Goal: Information Seeking & Learning: Check status

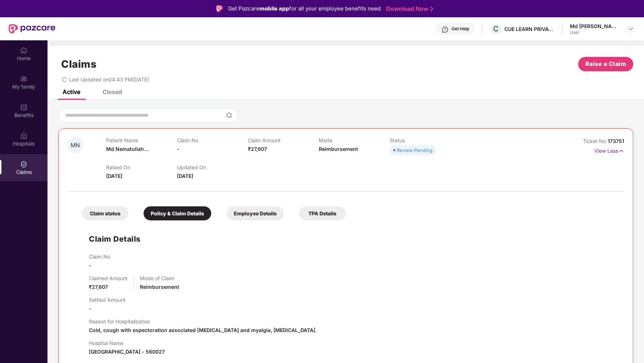
scroll to position [45, 0]
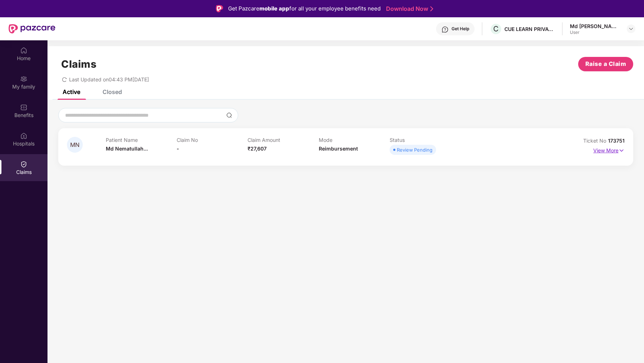
click at [616, 151] on p "View More" at bounding box center [608, 150] width 31 height 10
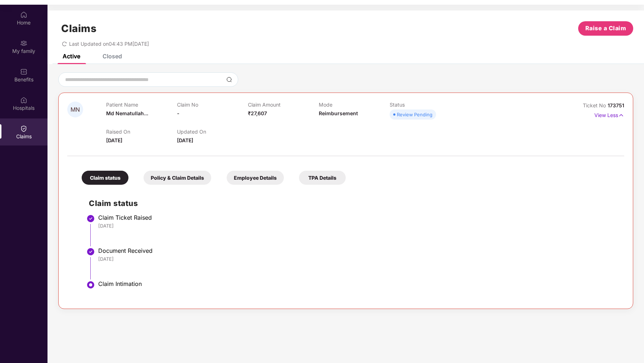
scroll to position [33, 0]
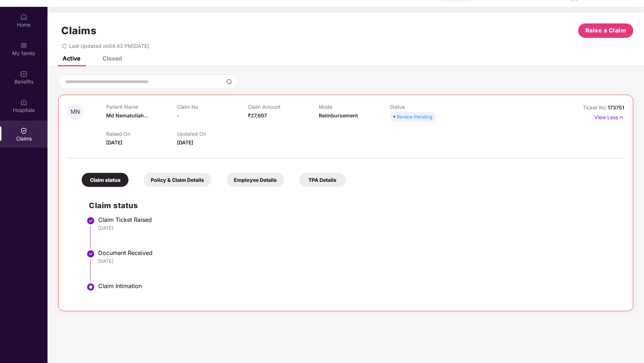
click at [198, 178] on div "Policy & Claim Details" at bounding box center [177, 180] width 68 height 14
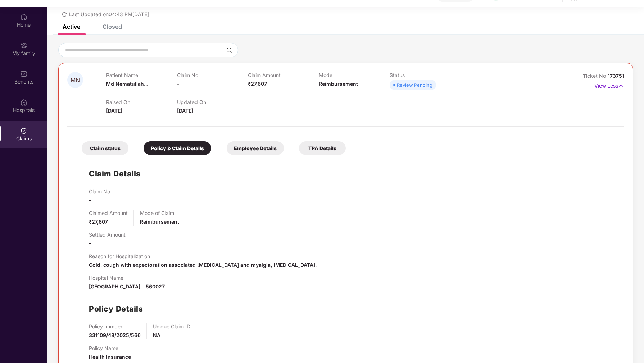
scroll to position [45, 0]
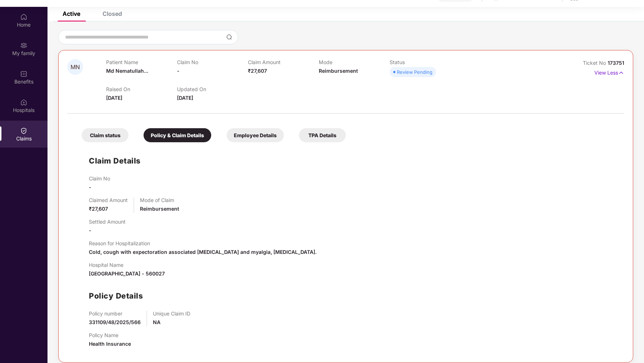
click at [244, 136] on div "Employee Details" at bounding box center [255, 135] width 57 height 14
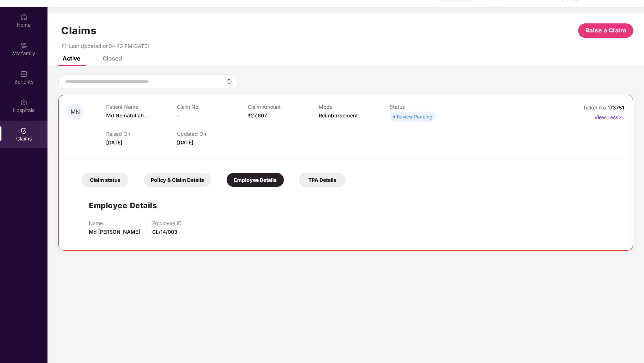
click at [315, 180] on div "TPA Details" at bounding box center [322, 180] width 47 height 14
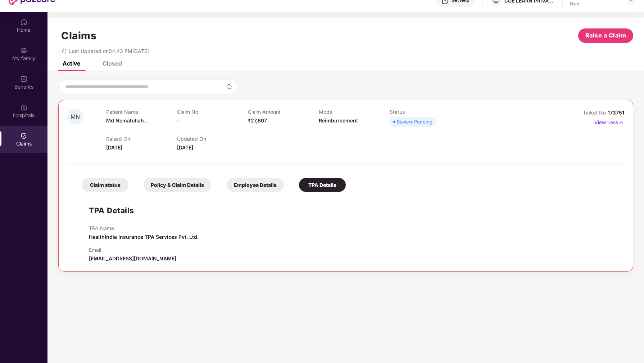
scroll to position [27, 0]
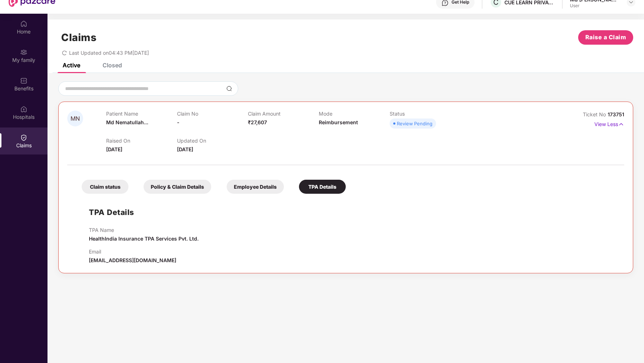
click at [404, 126] on div "Review Pending" at bounding box center [415, 123] width 36 height 7
click at [397, 122] on div "Review Pending" at bounding box center [415, 123] width 36 height 7
